Goal: Transaction & Acquisition: Subscribe to service/newsletter

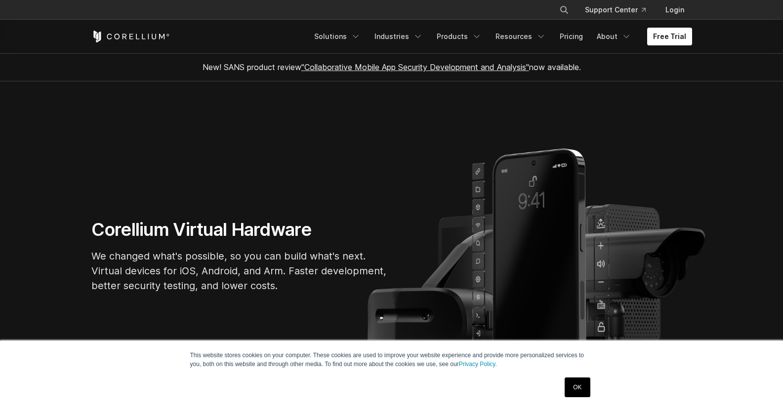
click at [527, 140] on section "Corellium Virtual Hardware We changed what's possible, so you can build what's …" at bounding box center [391, 259] width 783 height 357
click at [569, 387] on link "OK" at bounding box center [576, 388] width 25 height 20
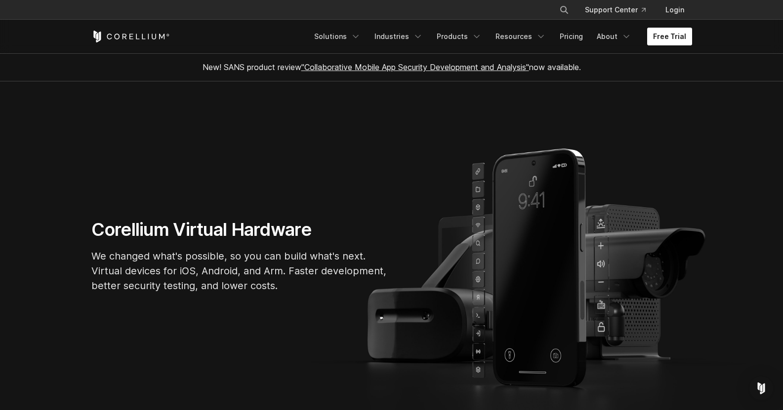
click at [681, 35] on link "Free Trial" at bounding box center [669, 37] width 45 height 18
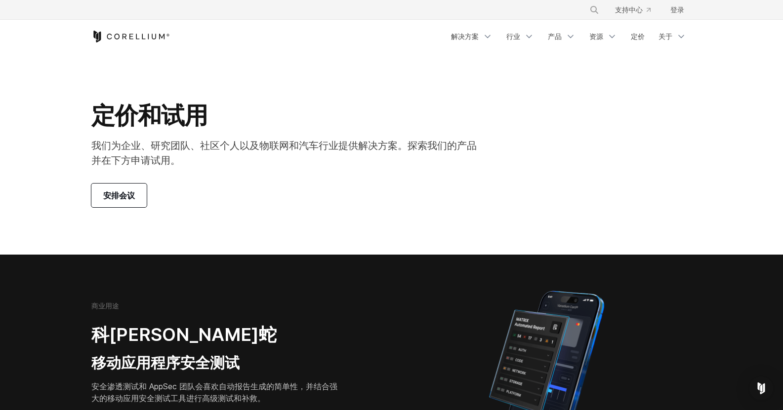
click at [315, 148] on font "我们为企业、研究团队、社区个人以及物联网和汽车行业提供解决方案。探索我们的产品并在下方申请试用。" at bounding box center [283, 153] width 385 height 27
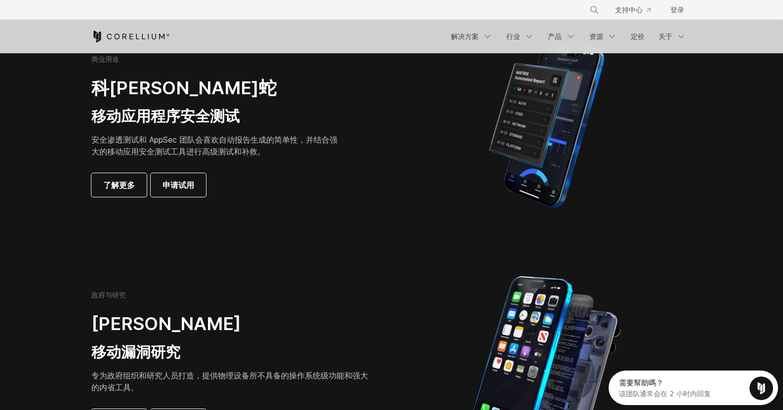
click at [260, 149] on font "安全渗透测试和 AppSec 团队会喜欢自动报告生成的简单性，并结合强大的移动应用安全测试工具进行高级测试和补救。" at bounding box center [214, 146] width 246 height 22
drag, startPoint x: 278, startPoint y: 154, endPoint x: 258, endPoint y: 146, distance: 21.6
click at [253, 150] on p "安全渗透测试和 AppSec 团队会喜欢自动报告生成的简单性，并结合强大的移动应用安全测试工具进行高级测试和补救。" at bounding box center [217, 146] width 253 height 24
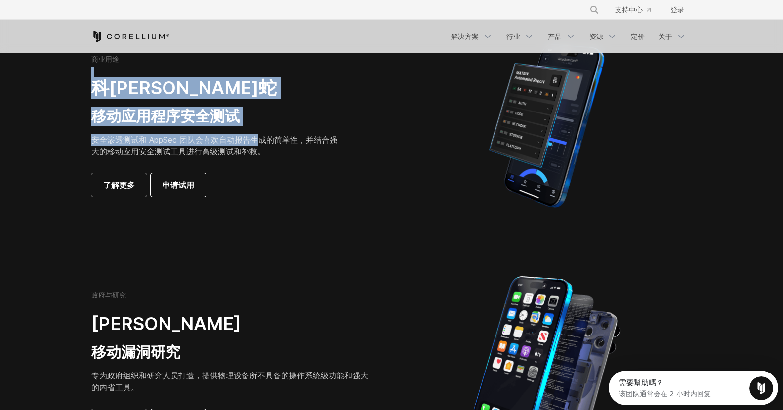
drag, startPoint x: 262, startPoint y: 132, endPoint x: 250, endPoint y: 64, distance: 69.1
click at [250, 64] on div "商业用途 科雷利姆·蝰蛇 移动应用程序安全测试 安全渗透测试和 AppSec 团队会喜欢自动报告生成的简单性，并结合强大的移动应用安全测试工具进行高级测试和补…" at bounding box center [229, 126] width 277 height 142
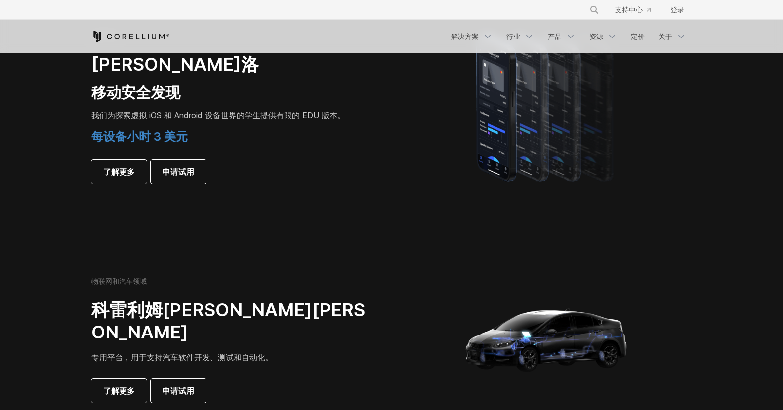
scroll to position [741, 0]
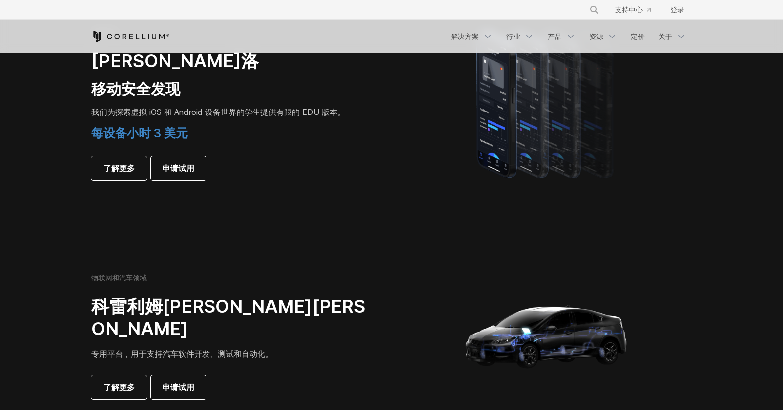
click at [329, 116] on font "学生提供有限的 EDU 版本。" at bounding box center [294, 112] width 101 height 10
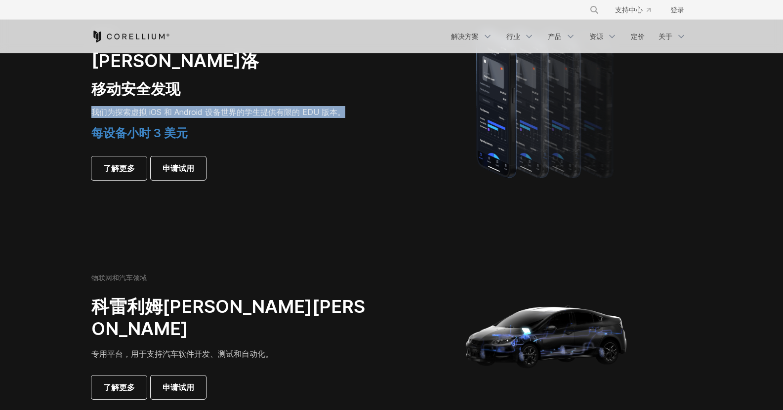
drag, startPoint x: 385, startPoint y: 109, endPoint x: 90, endPoint y: 104, distance: 294.8
click at [90, 104] on div "仅限学生 科雷利姆·索洛 移动安全发现 我们为探索虚拟 iOS 和 Android 设备世界的 学生提供有限的 EDU 版本。 每设备小时 3 美元 了解更多…" at bounding box center [236, 103] width 310 height 153
drag, startPoint x: 90, startPoint y: 104, endPoint x: 359, endPoint y: 104, distance: 269.6
click at [359, 104] on div "仅限学生 科雷利姆·索洛 移动安全发现 我们为探索虚拟 iOS 和 Android 设备世界的 学生提供有限的 EDU 版本。 每设备小时 3 美元 了解更多…" at bounding box center [236, 103] width 310 height 153
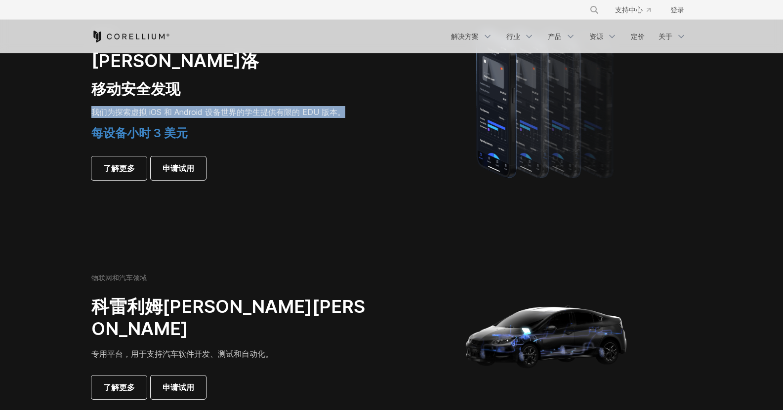
click at [359, 104] on div "仅限学生 科雷利姆·索洛 移动安全发现 我们为探索虚拟 iOS 和 Android 设备世界的 学生提供有限的 EDU 版本。 每设备小时 3 美元 了解更多…" at bounding box center [229, 103] width 277 height 153
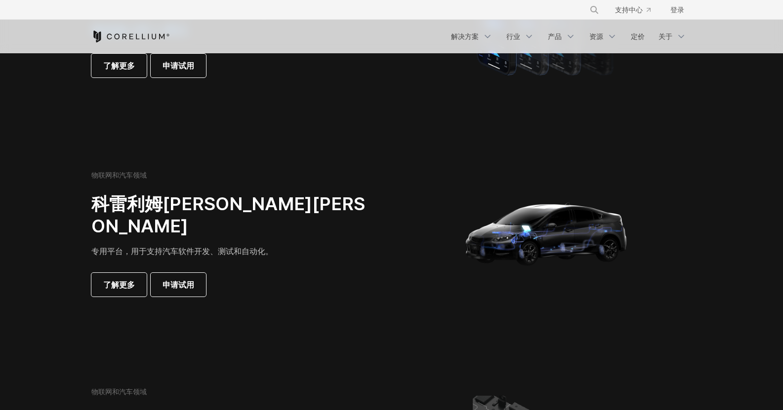
scroll to position [691, 0]
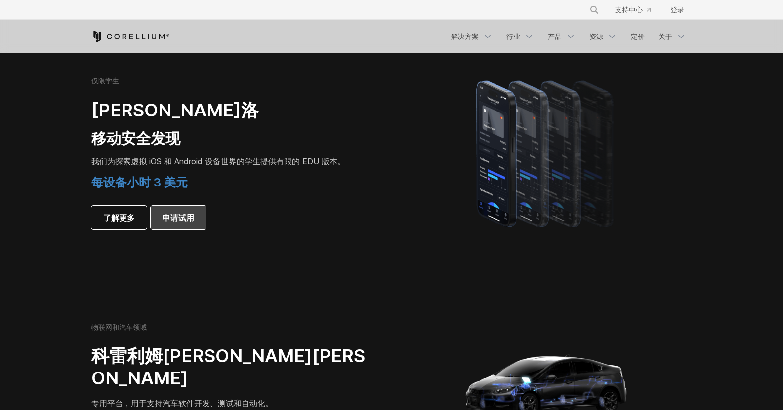
click at [192, 219] on font "申请试用" at bounding box center [178, 218] width 32 height 10
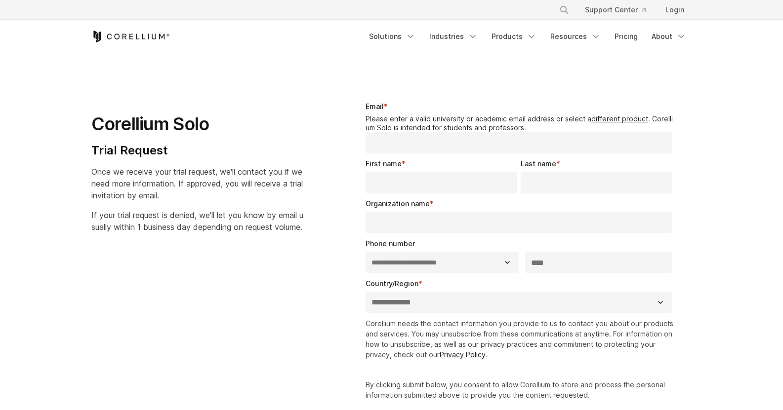
select select "**"
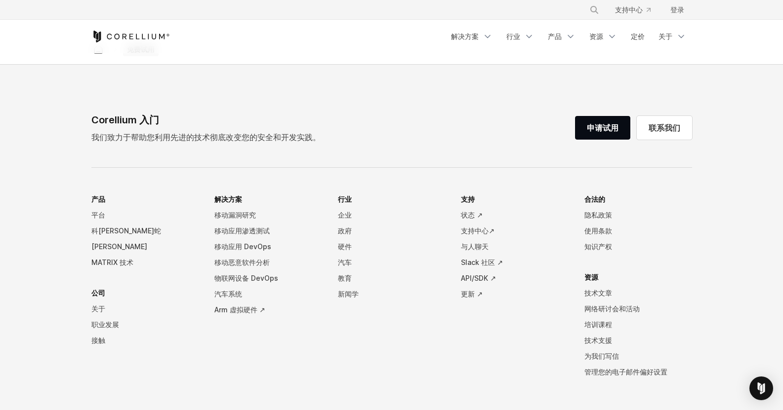
scroll to position [444, 0]
